Goal: Task Accomplishment & Management: Use online tool/utility

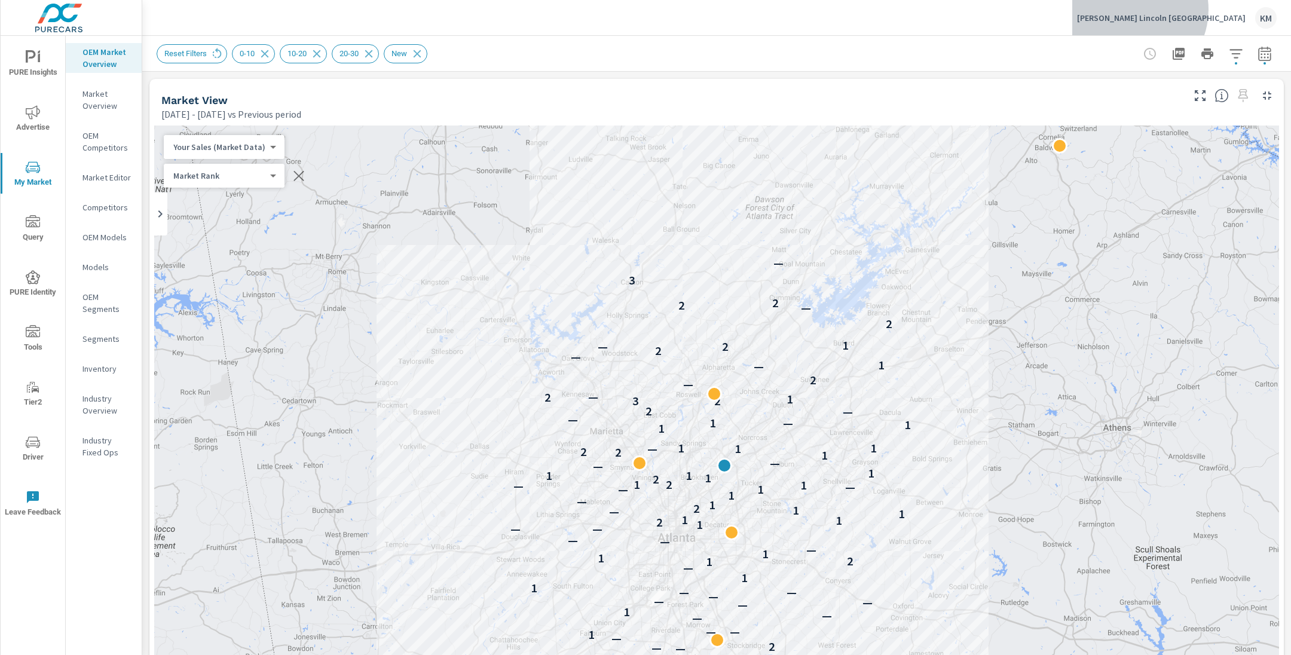
click at [1208, 10] on div "[PERSON_NAME] Lincoln Atlanta KM" at bounding box center [1177, 18] width 200 height 22
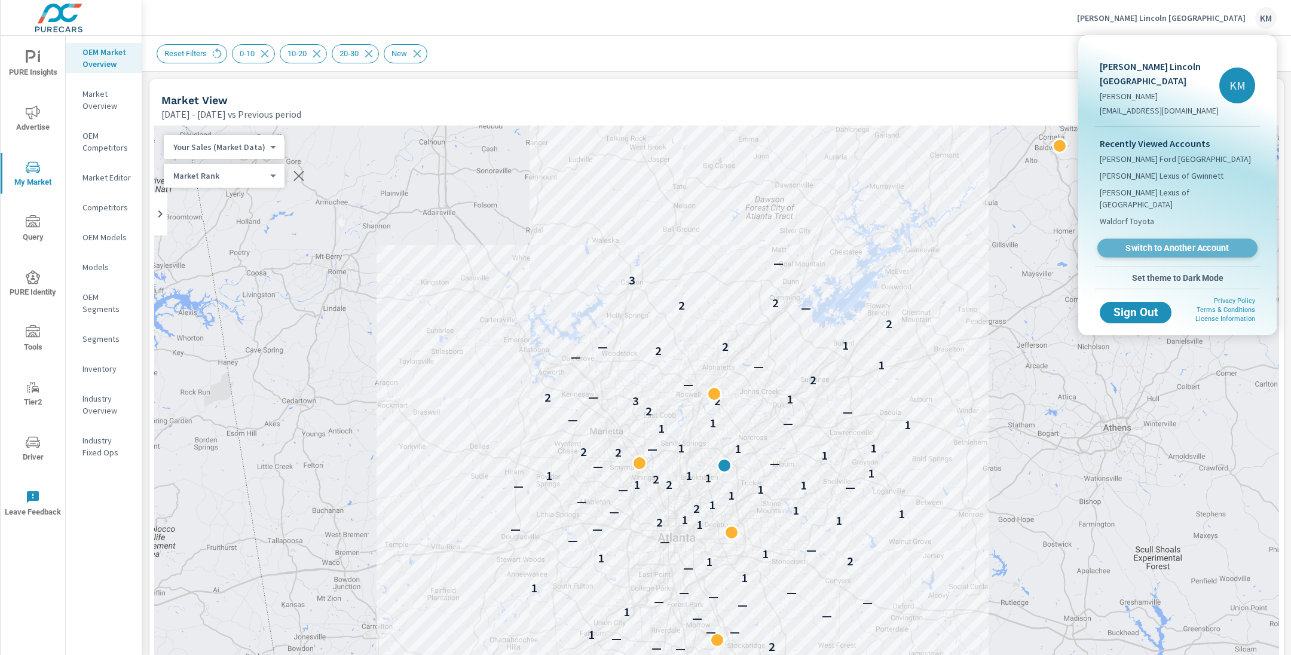
click at [1179, 239] on link "Switch to Another Account" at bounding box center [1177, 248] width 160 height 19
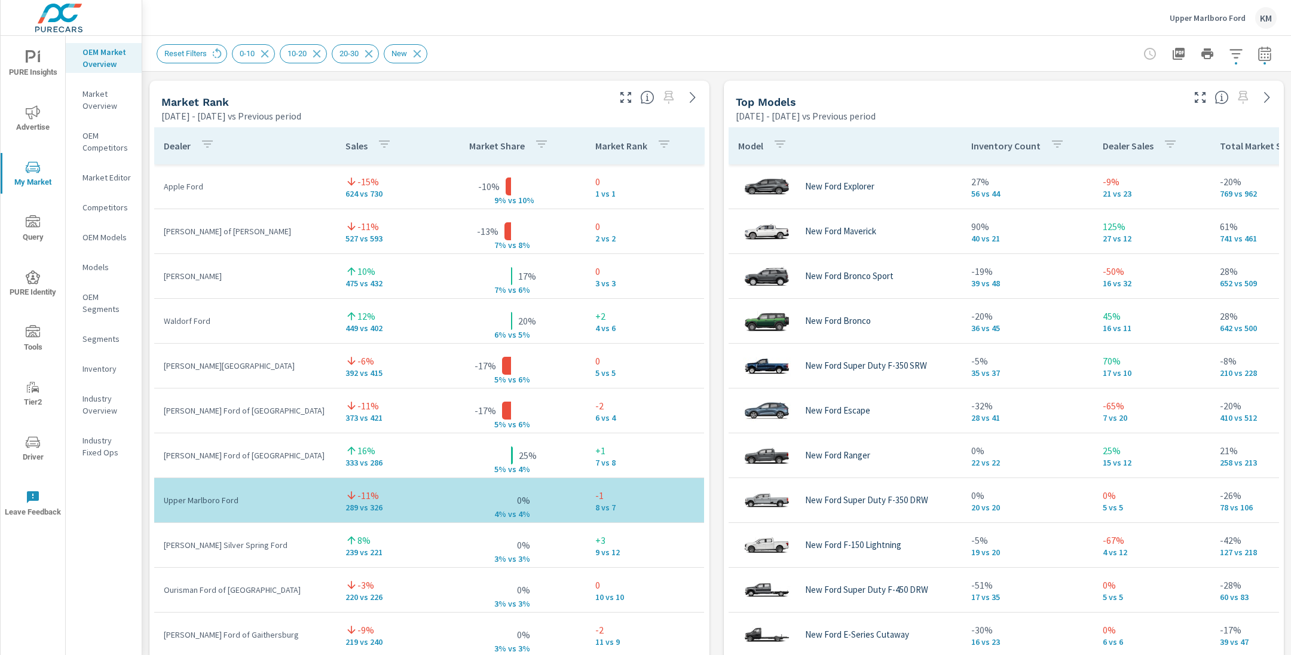
scroll to position [768, 0]
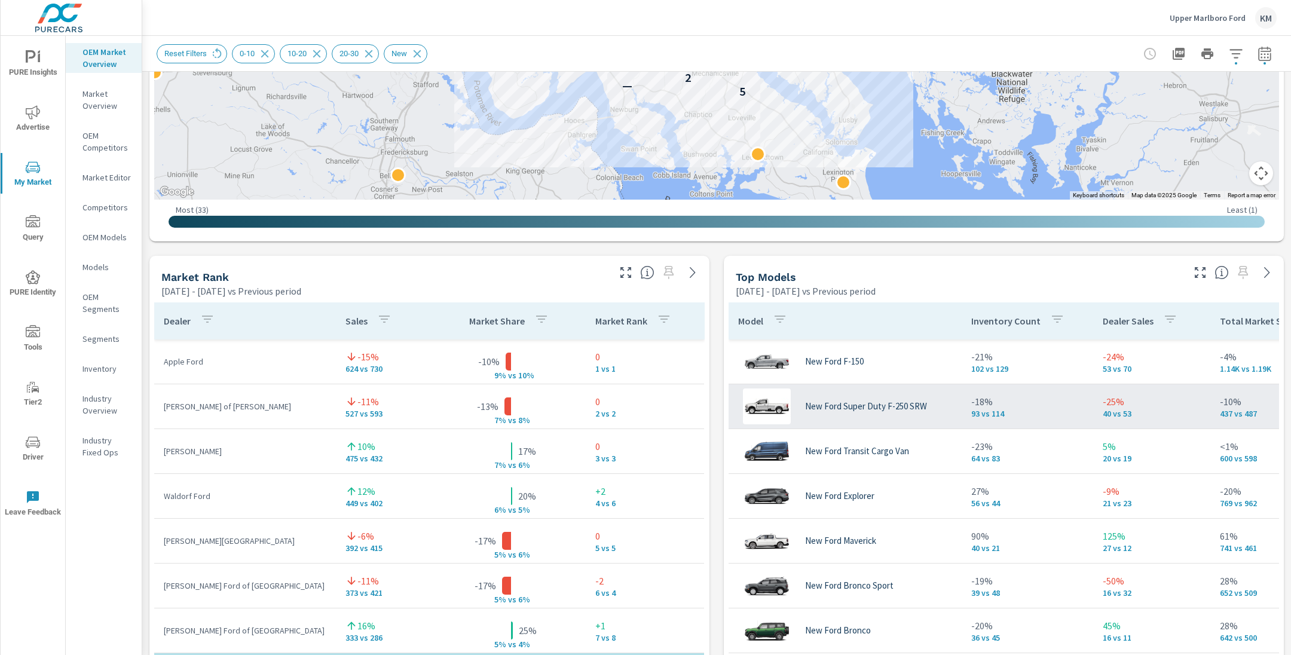
scroll to position [585, 0]
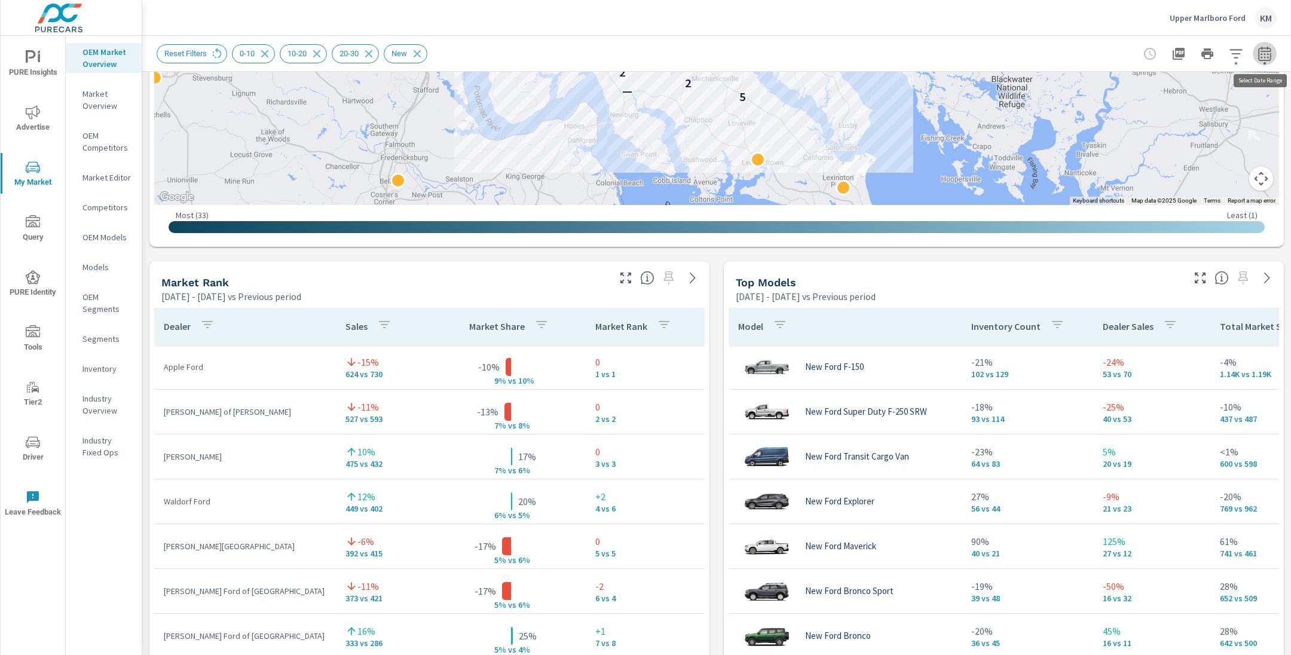
click at [1264, 56] on icon "button" at bounding box center [1264, 54] width 14 height 14
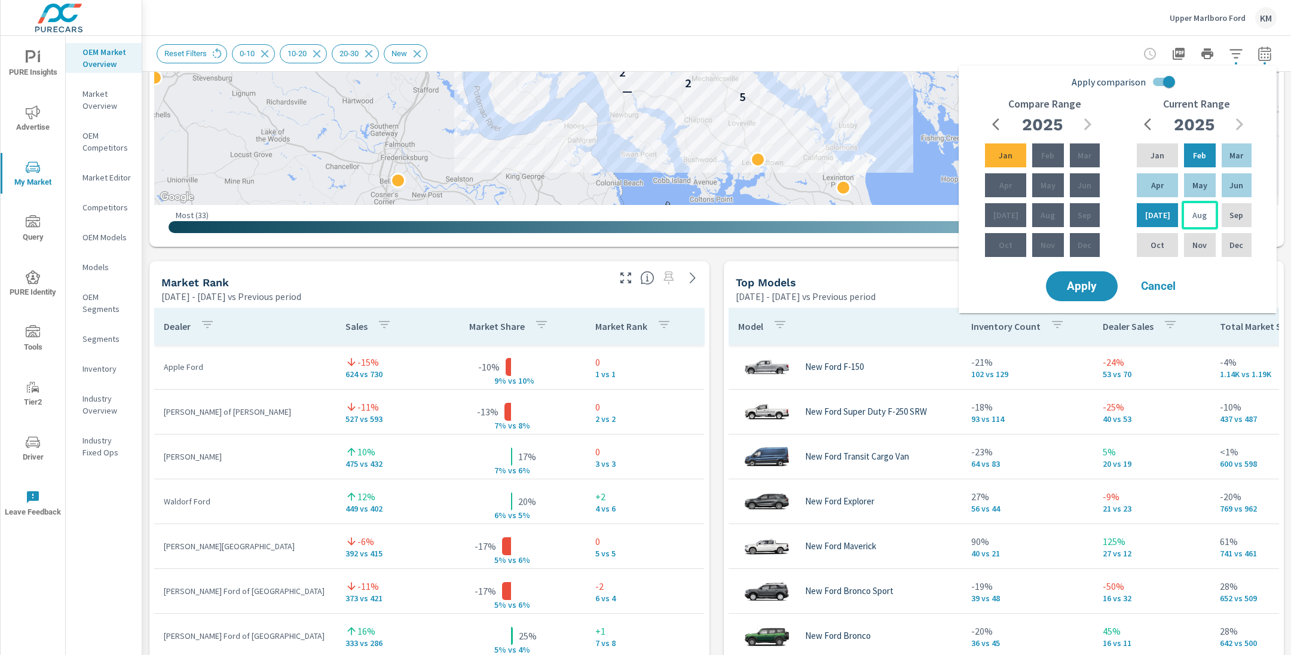
click at [1192, 219] on p "Aug" at bounding box center [1199, 215] width 14 height 12
click at [1226, 155] on div "Mar" at bounding box center [1236, 155] width 35 height 29
click at [1086, 288] on span "Apply" at bounding box center [1081, 286] width 49 height 11
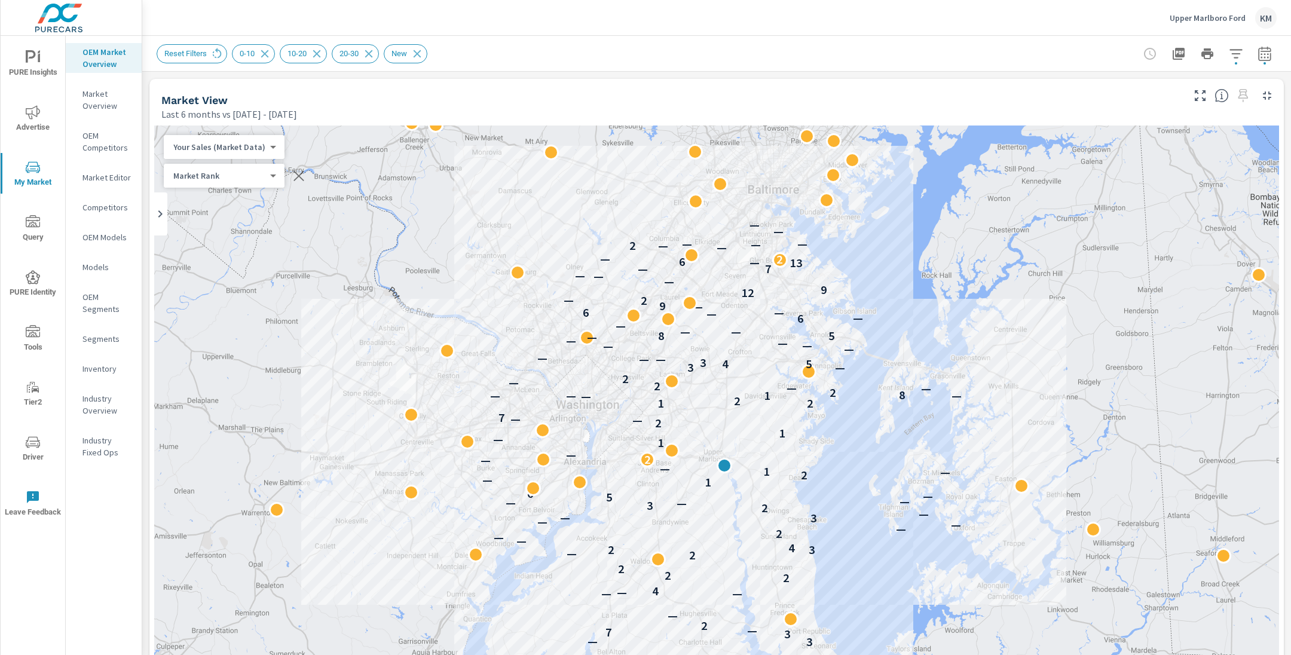
click at [1242, 54] on icon "button" at bounding box center [1236, 54] width 14 height 14
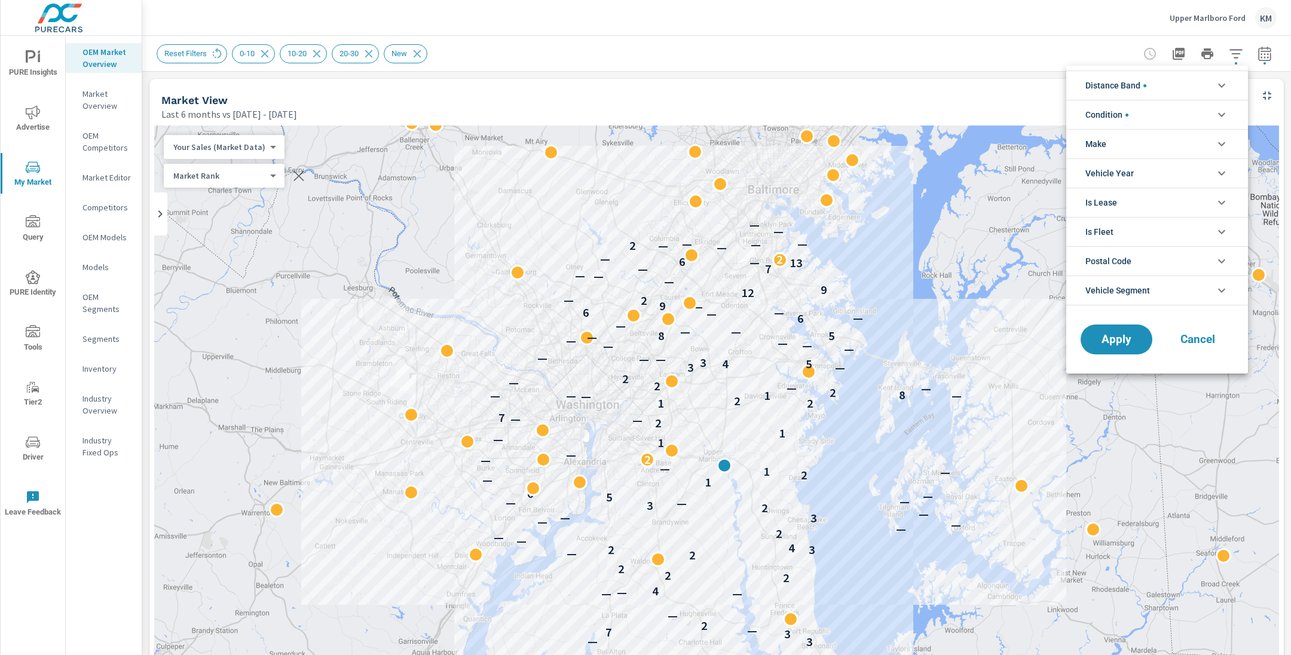
click at [1169, 84] on li "Distance Band" at bounding box center [1157, 85] width 182 height 29
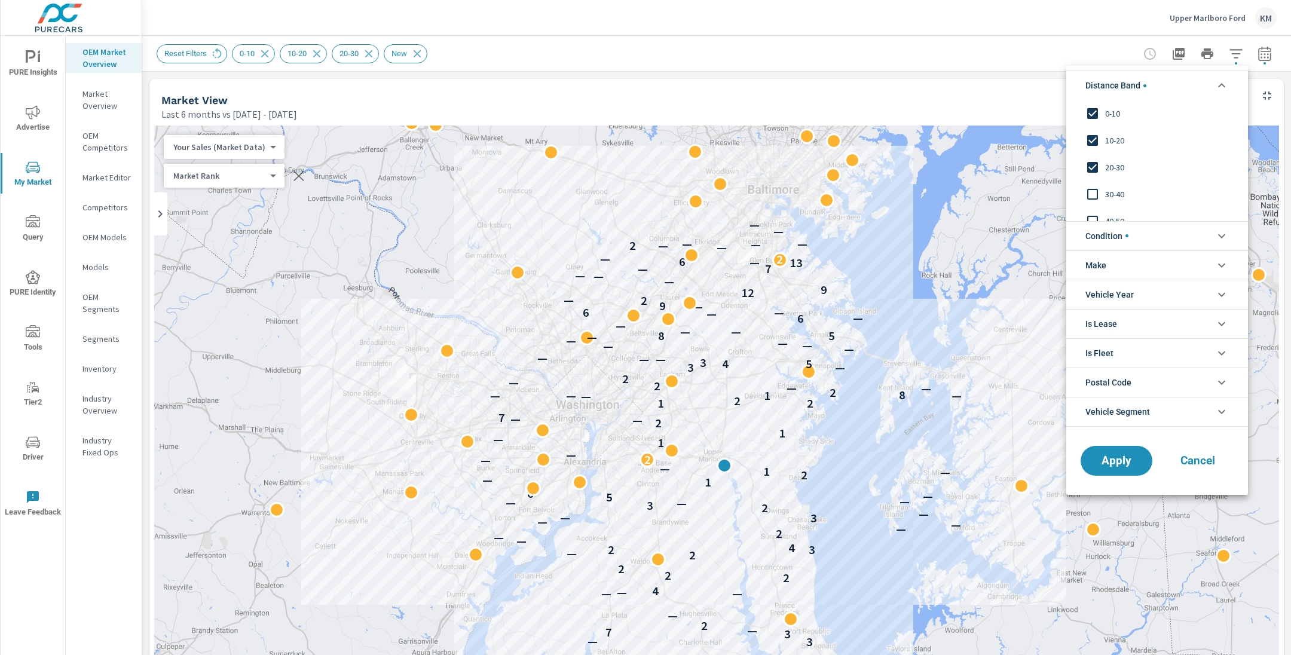
click at [1094, 166] on input "filter options" at bounding box center [1092, 167] width 25 height 25
click at [1105, 455] on span "Apply" at bounding box center [1116, 460] width 49 height 11
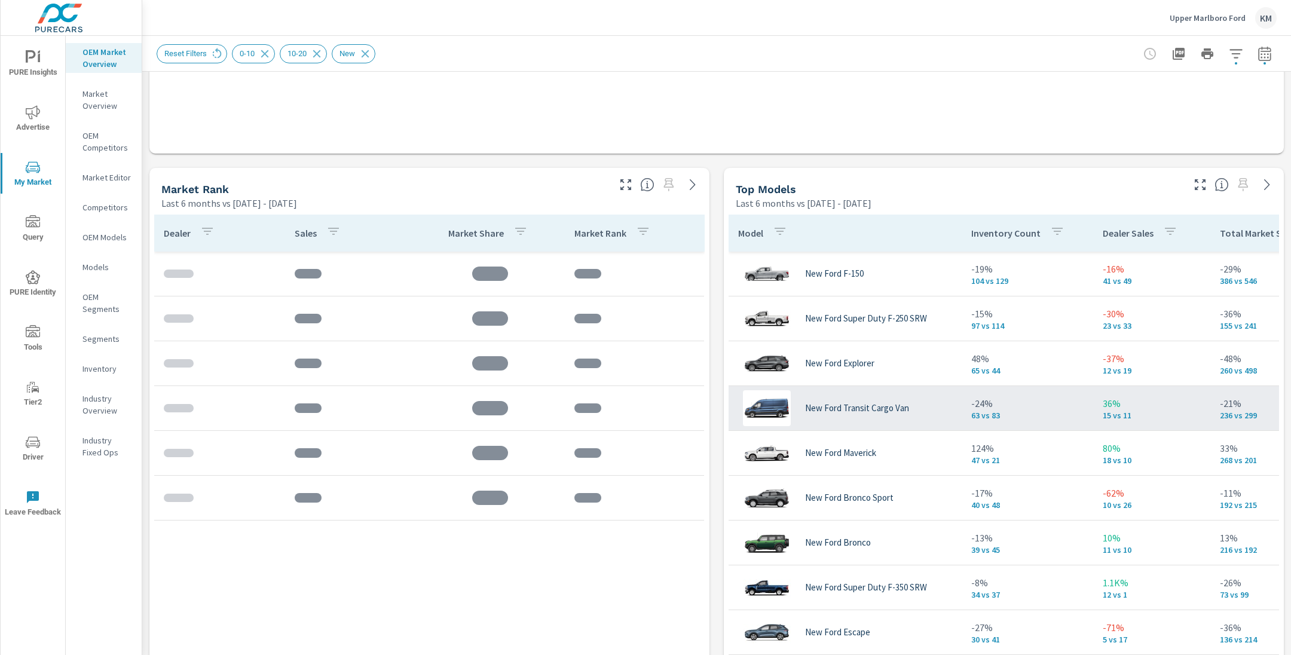
scroll to position [678, 0]
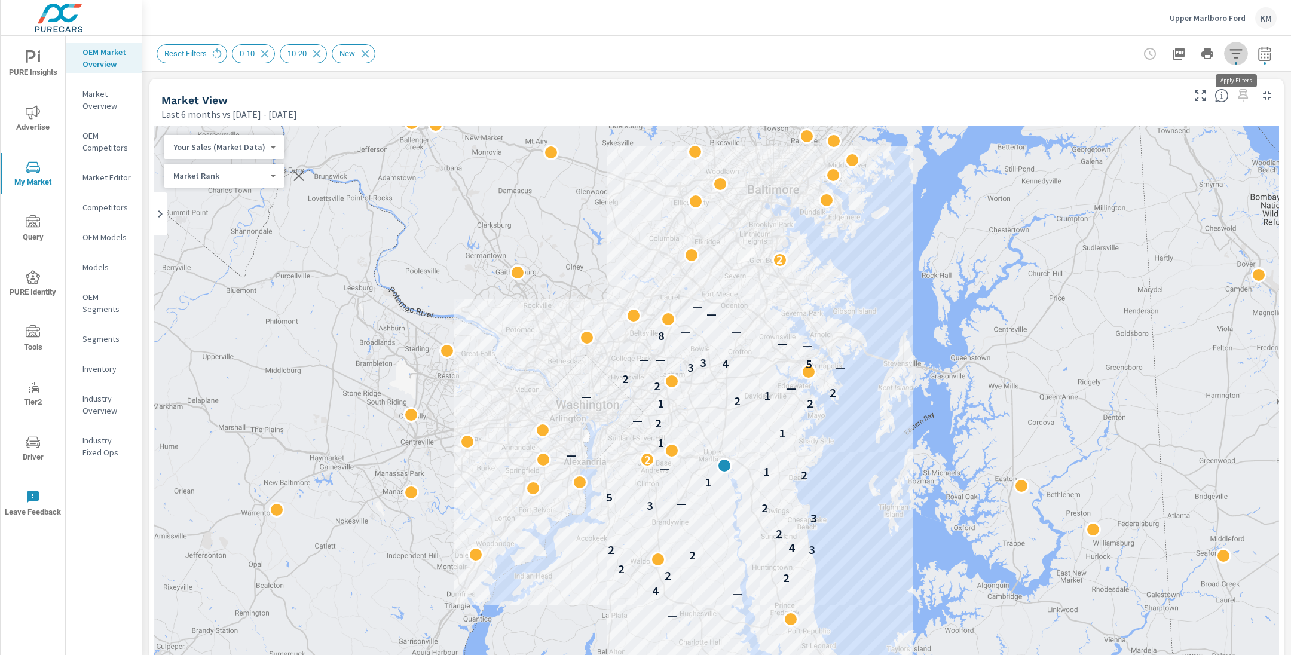
click at [1238, 53] on icon "button" at bounding box center [1236, 54] width 14 height 14
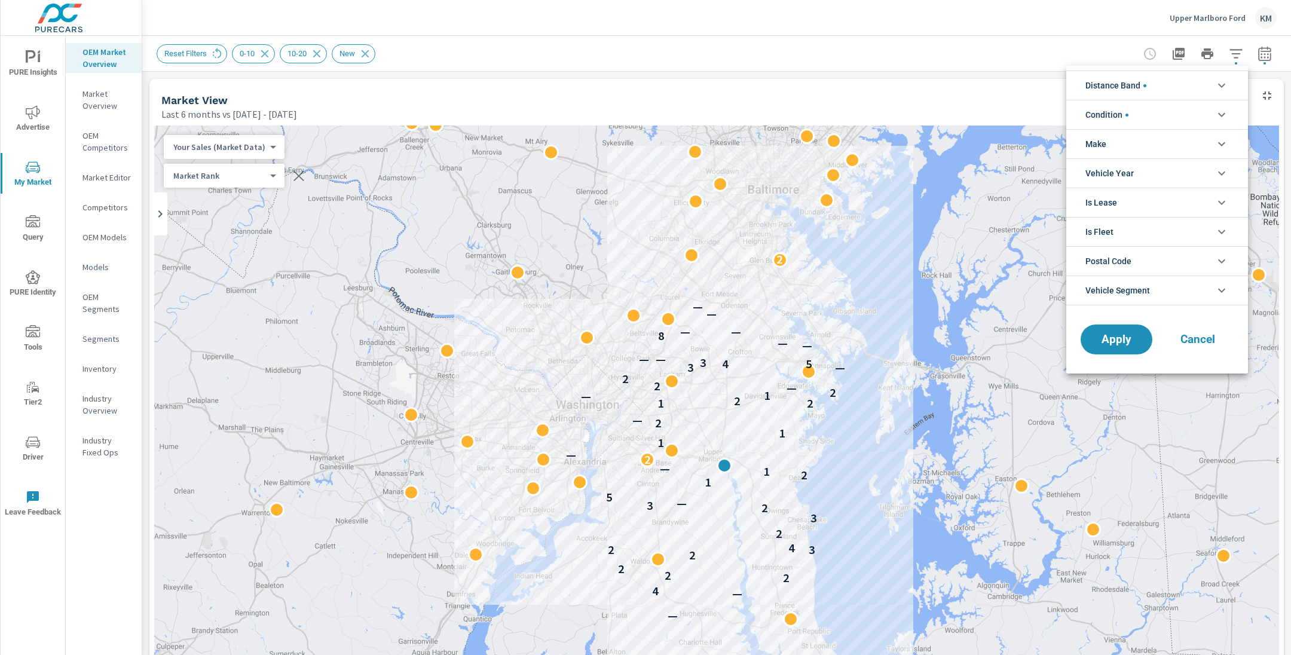
click at [1146, 76] on span "Distance Band" at bounding box center [1115, 85] width 61 height 29
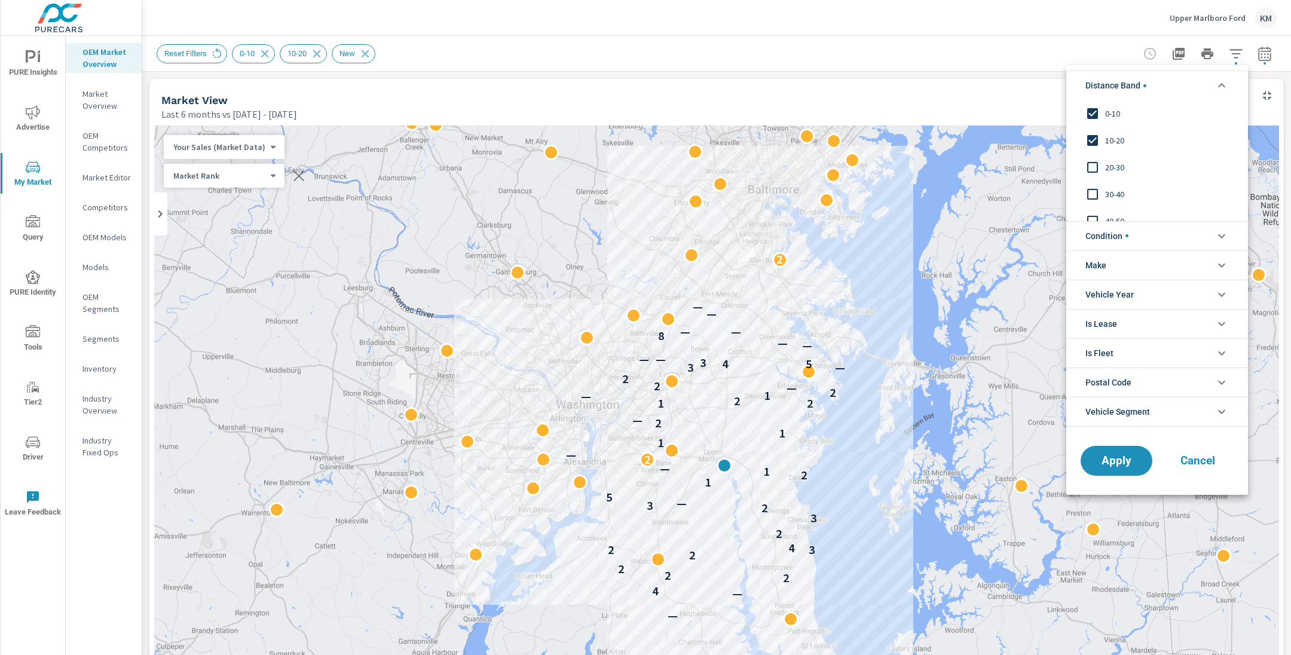
click at [1097, 167] on input "filter options" at bounding box center [1092, 167] width 25 height 25
click at [1118, 461] on span "Apply" at bounding box center [1116, 460] width 49 height 11
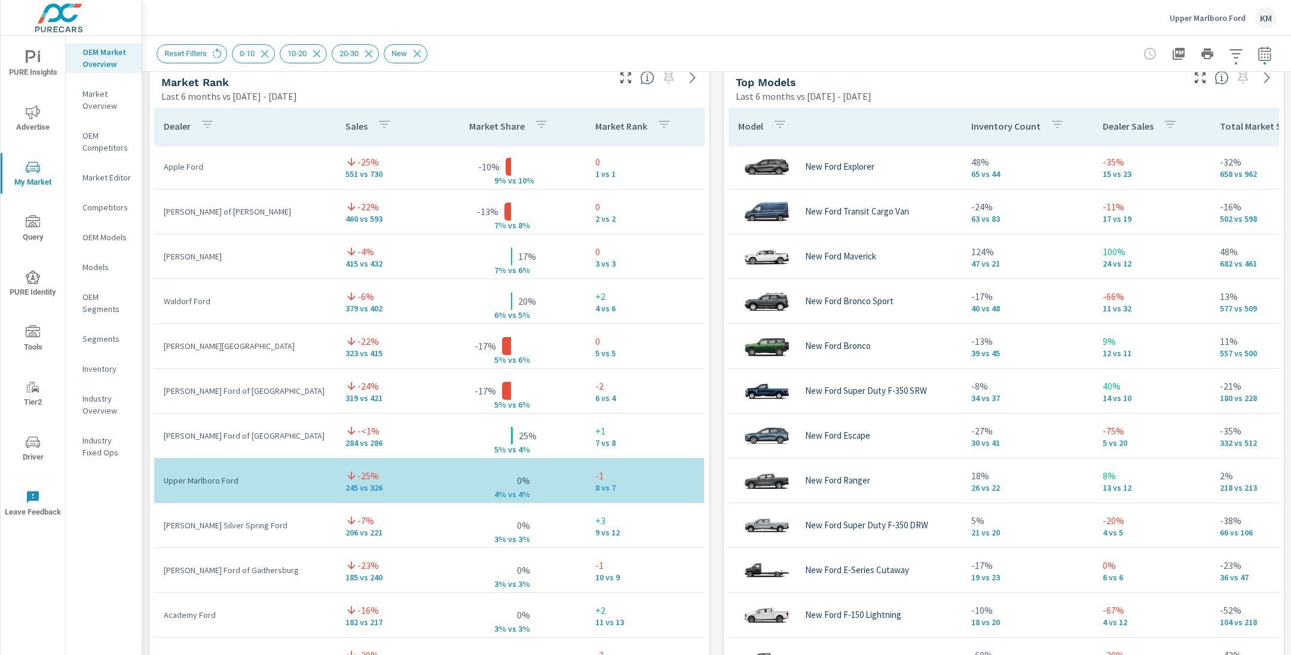
scroll to position [784, 0]
